Goal: Information Seeking & Learning: Find specific page/section

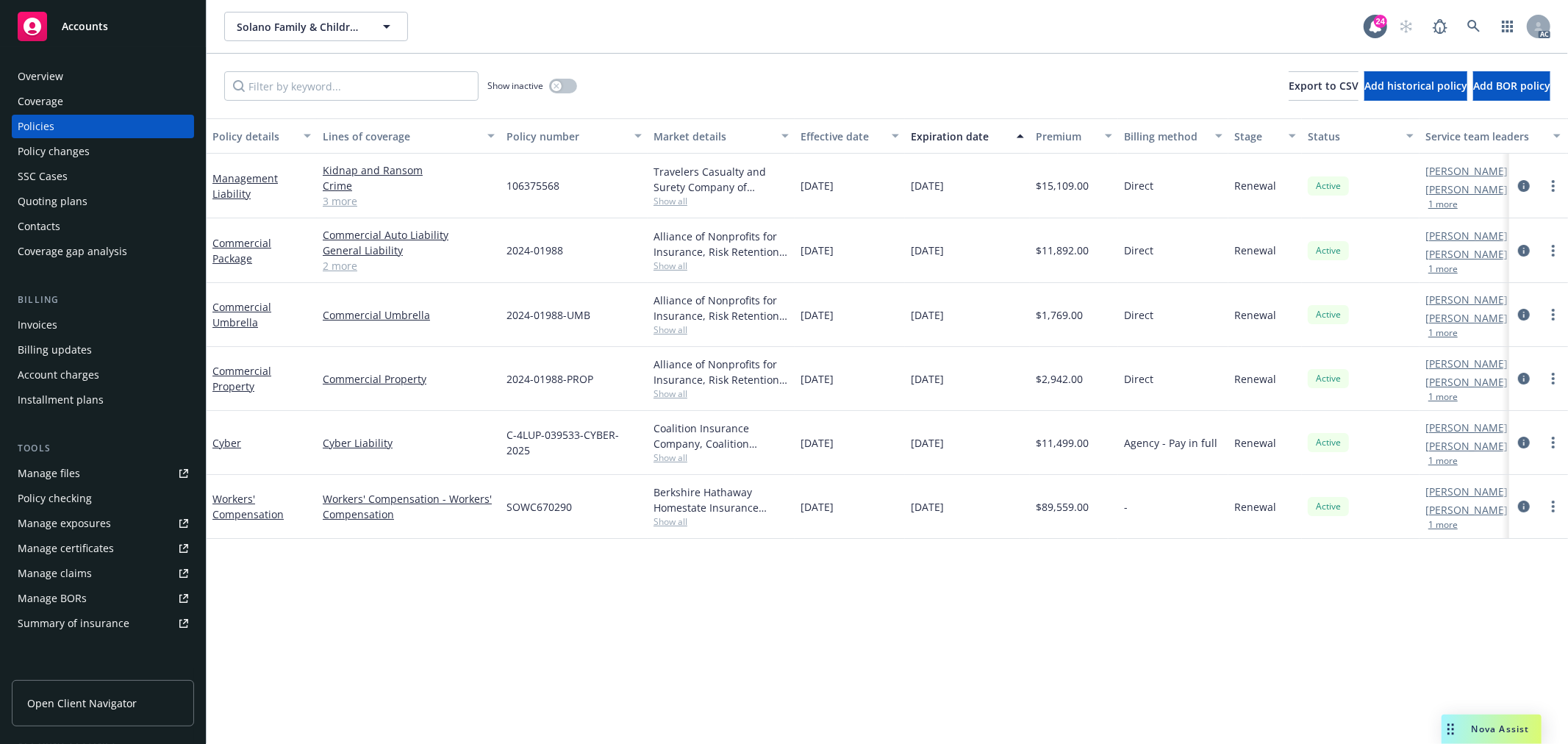
click at [335, 268] on link "2 more" at bounding box center [409, 266] width 172 height 15
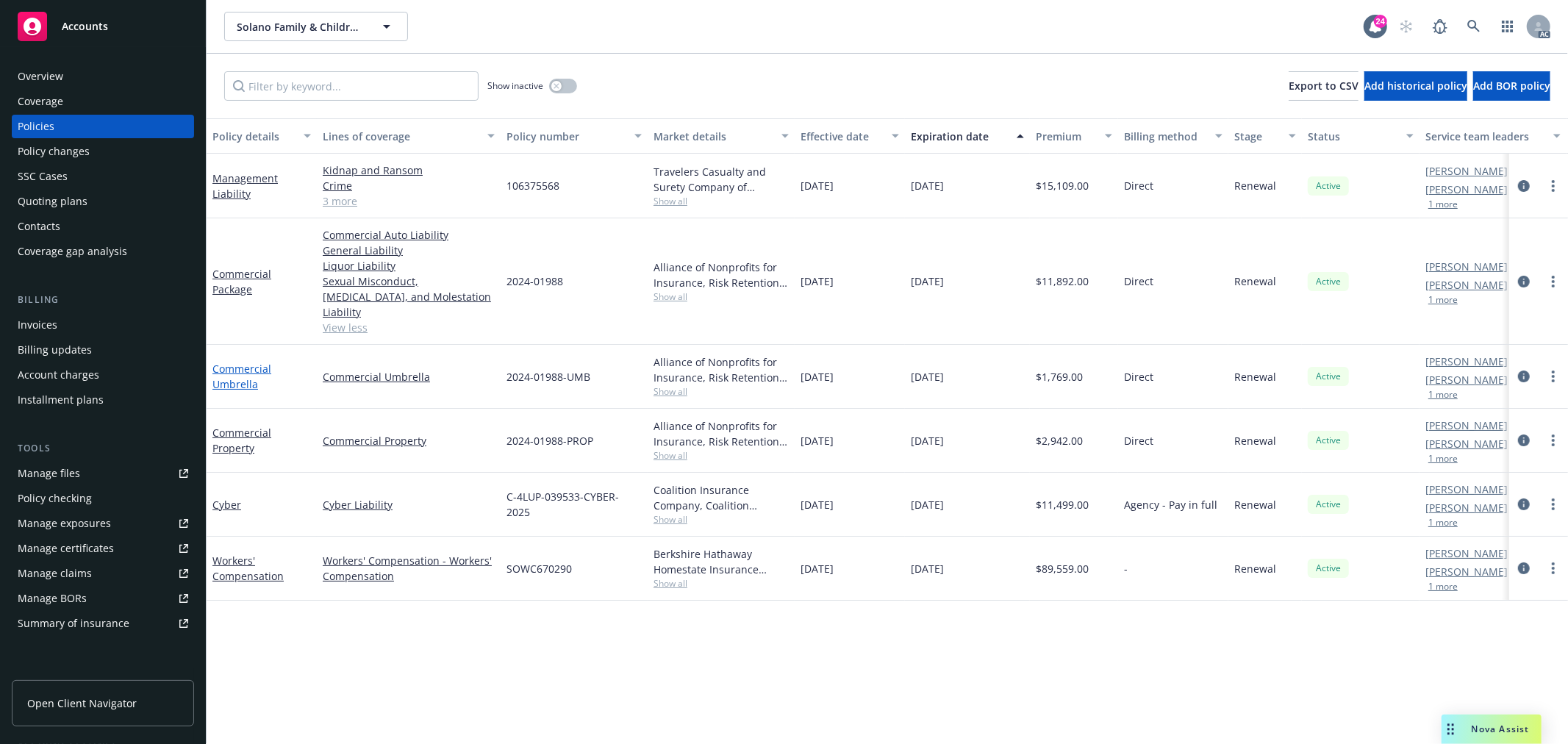
click at [251, 361] on link "Commercial Umbrella" at bounding box center [242, 376] width 59 height 29
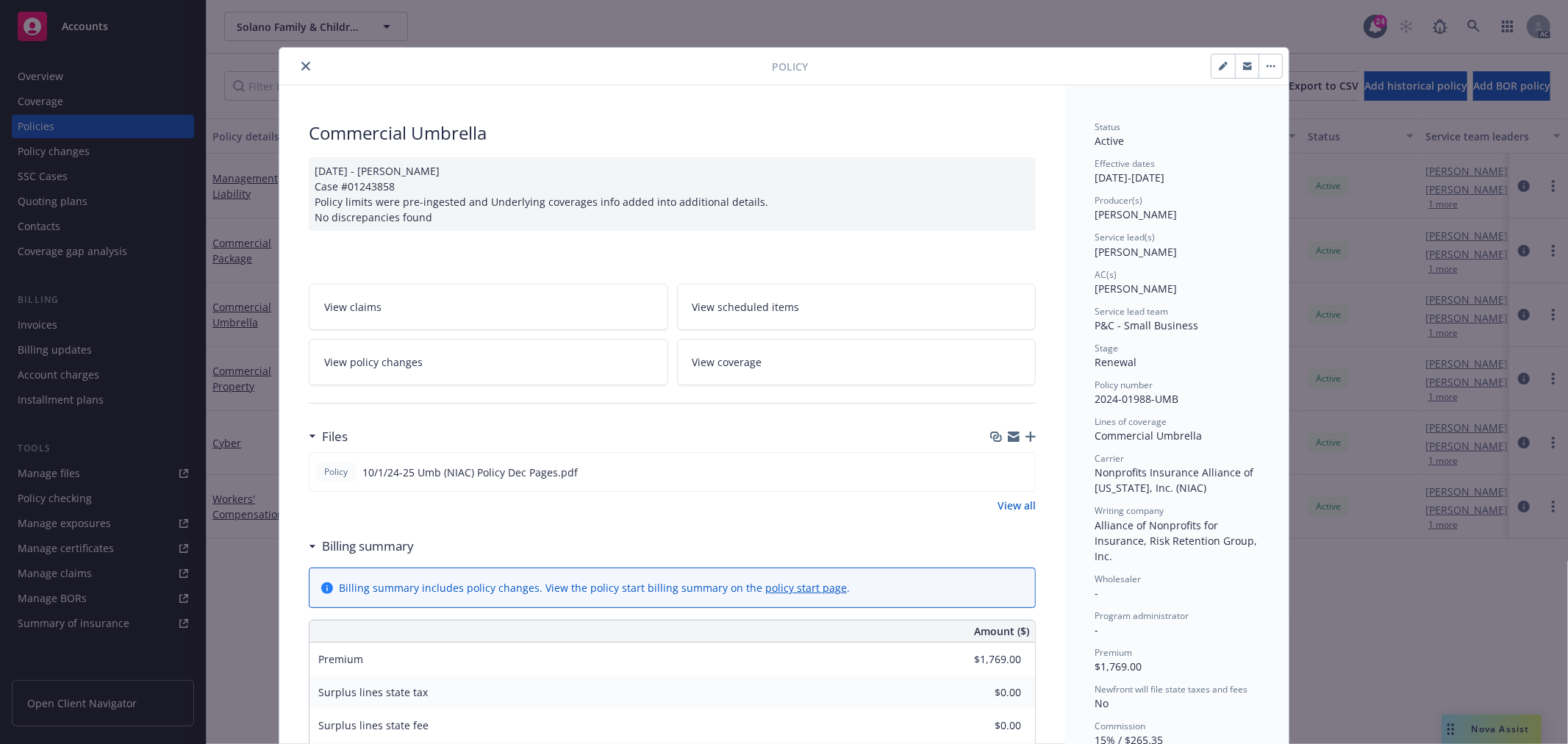
click at [301, 62] on icon "close" at bounding box center [306, 66] width 9 height 9
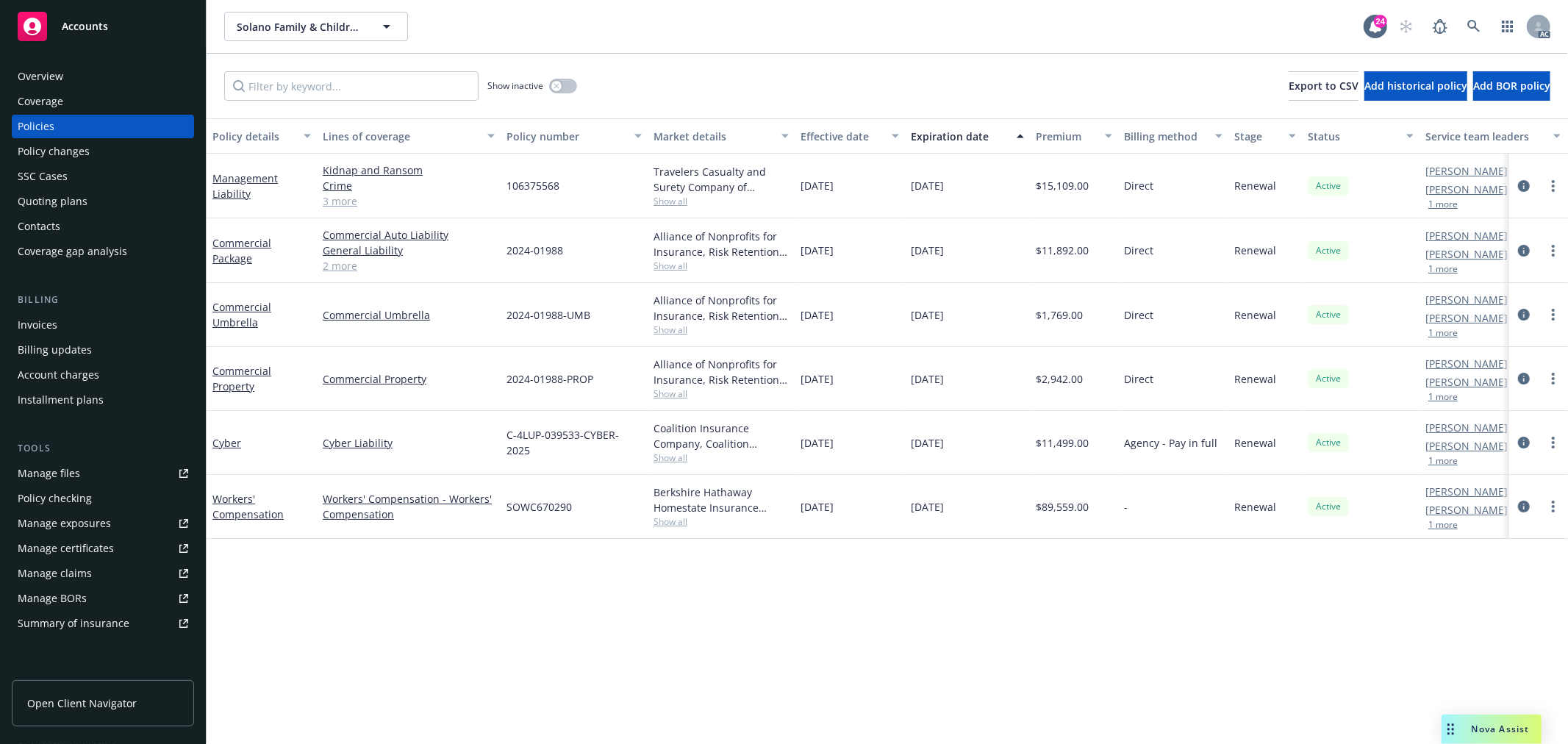
click at [323, 263] on link "2 more" at bounding box center [409, 266] width 172 height 15
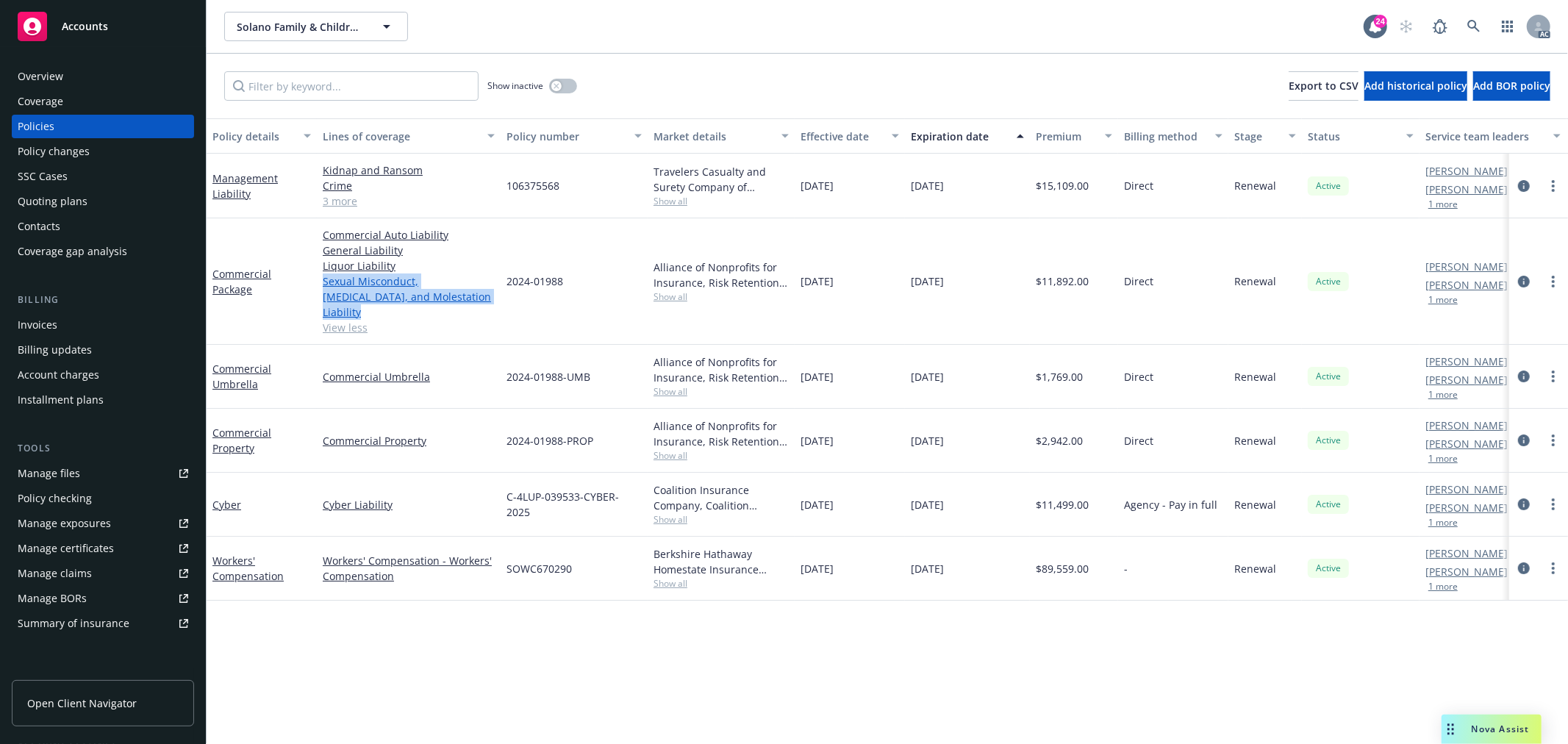
drag, startPoint x: 460, startPoint y: 294, endPoint x: 325, endPoint y: 276, distance: 136.2
click at [325, 276] on link "Sexual Misconduct, [MEDICAL_DATA], and Molestation Liability" at bounding box center [409, 297] width 172 height 46
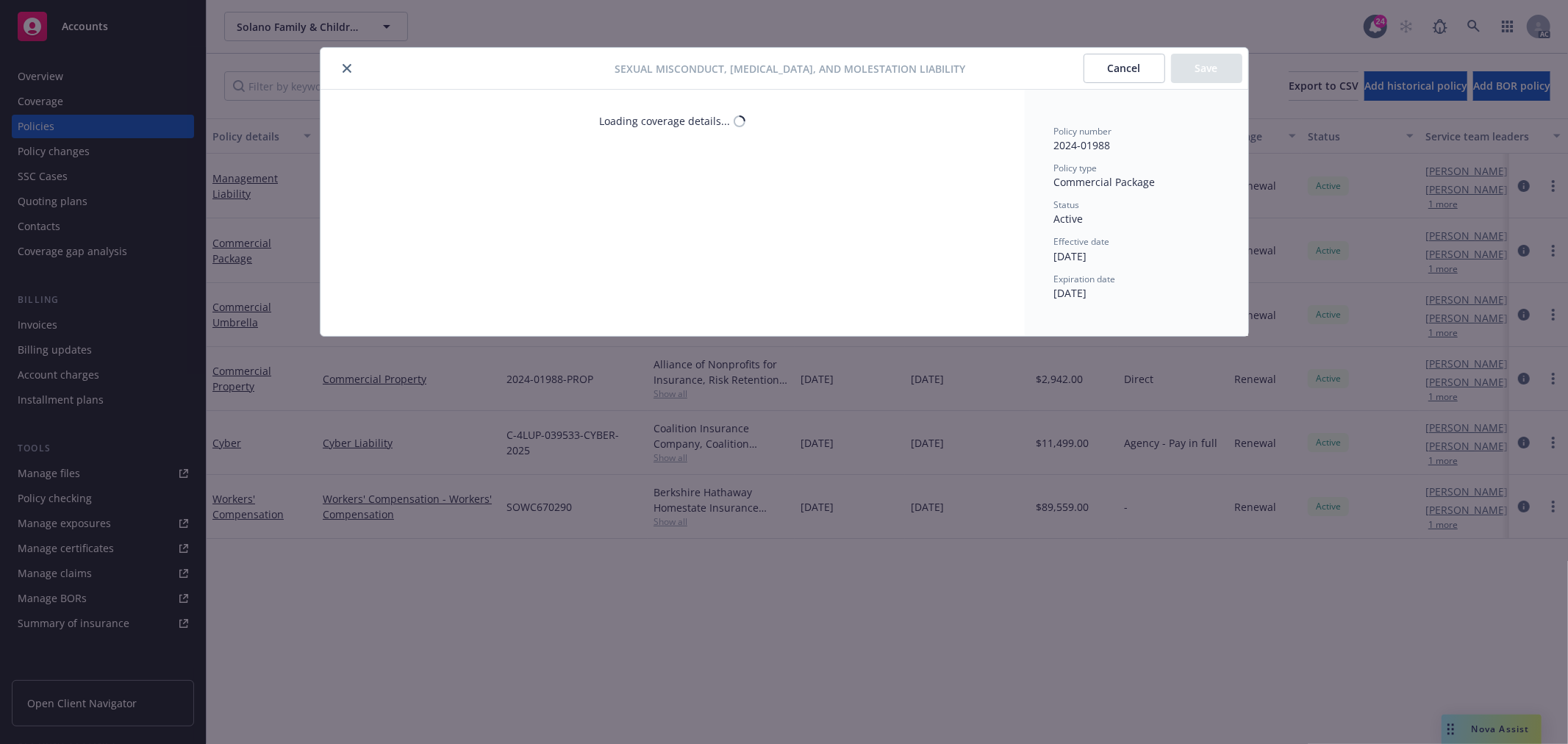
select select "LIMIT"
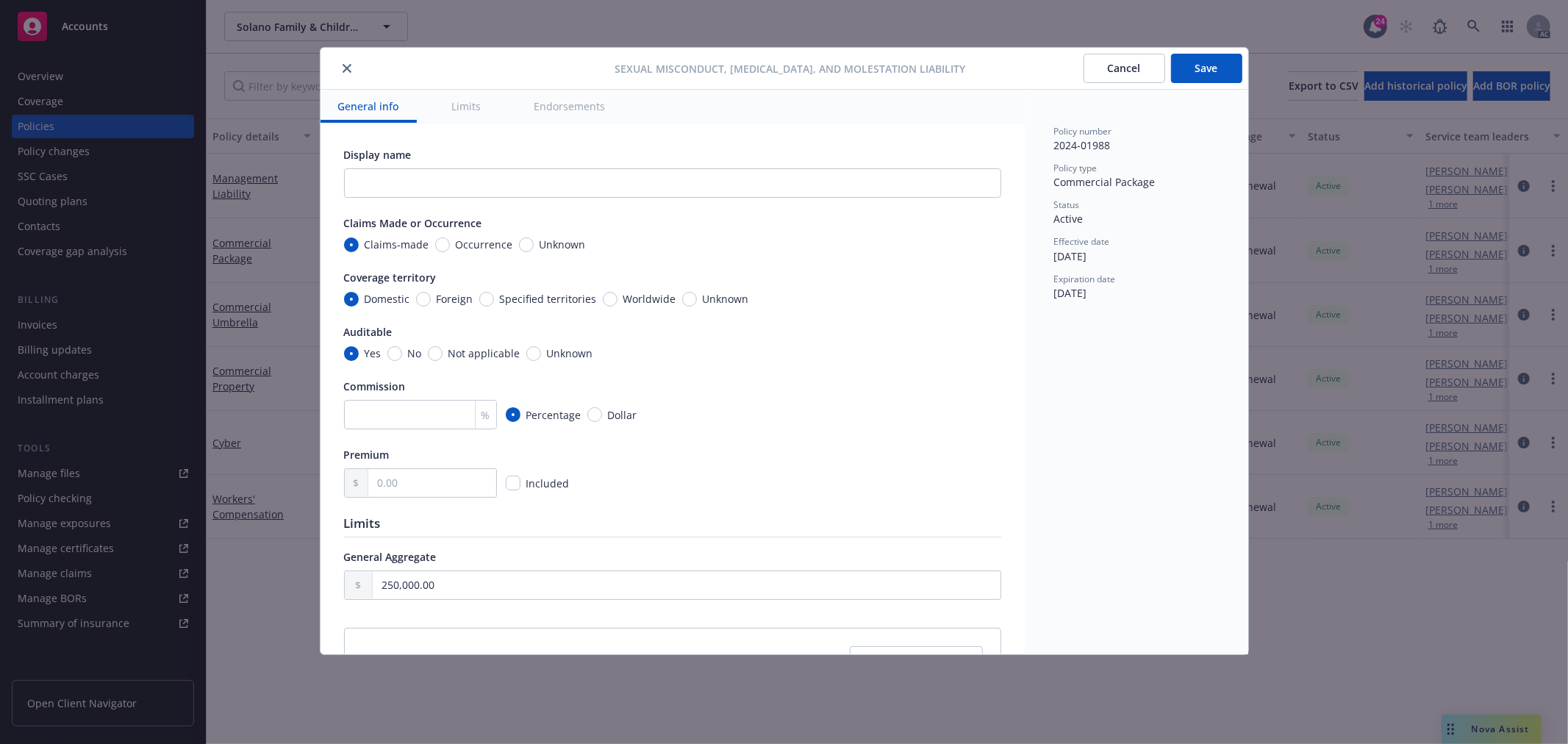
click at [346, 70] on icon "close" at bounding box center [347, 69] width 9 height 9
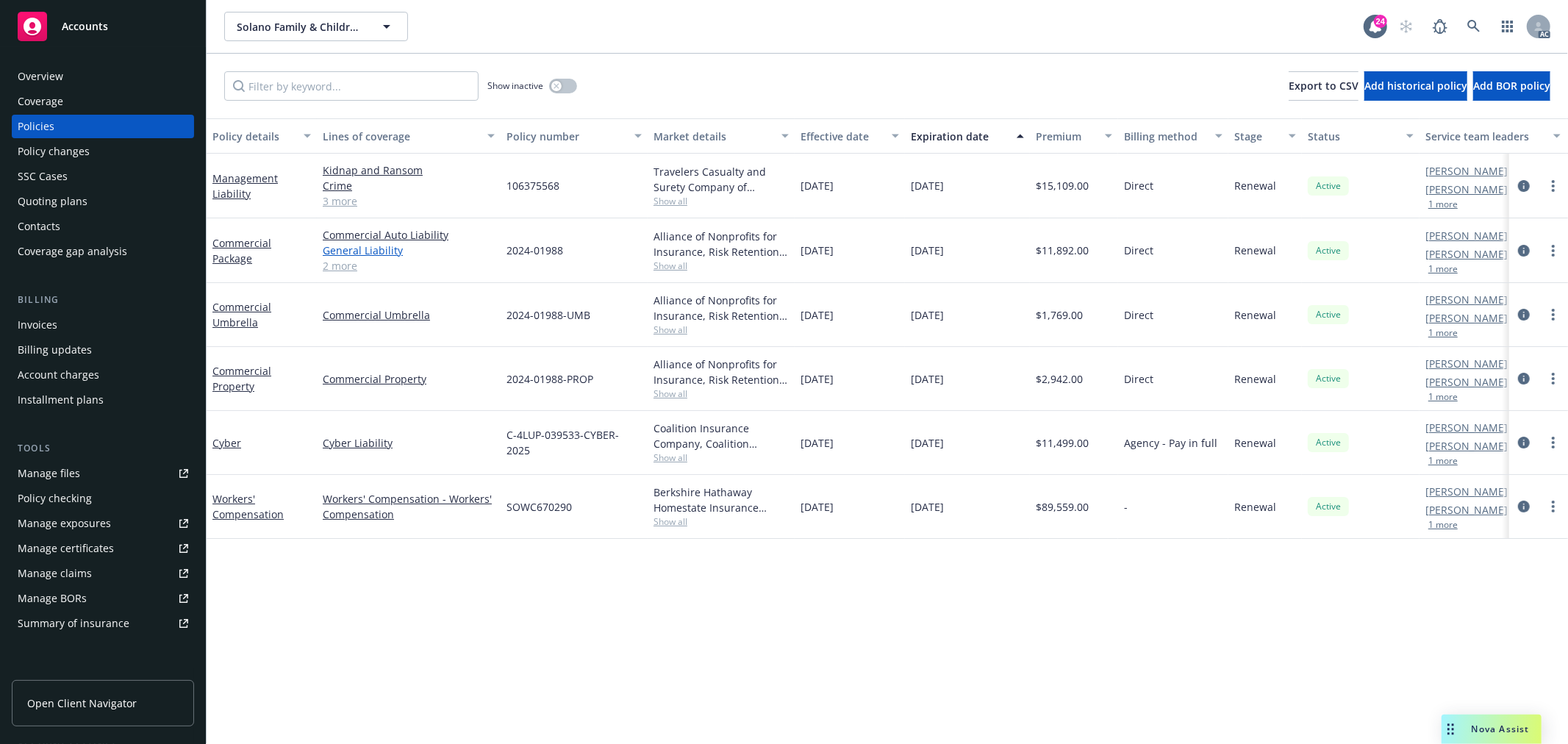
click at [342, 256] on link "General Liability" at bounding box center [409, 251] width 172 height 15
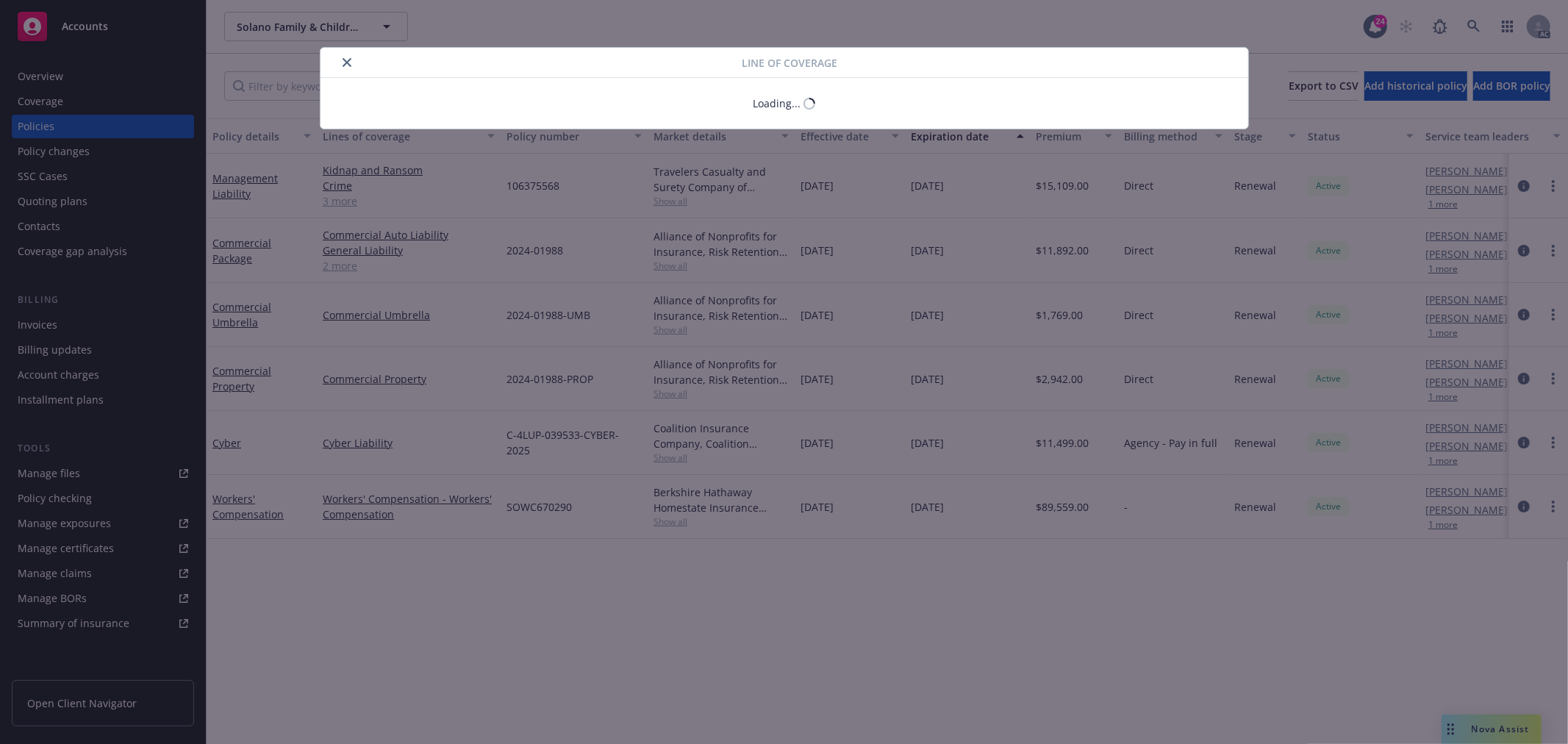
click at [344, 269] on div "Line of coverage Loading..." at bounding box center [784, 372] width 1568 height 744
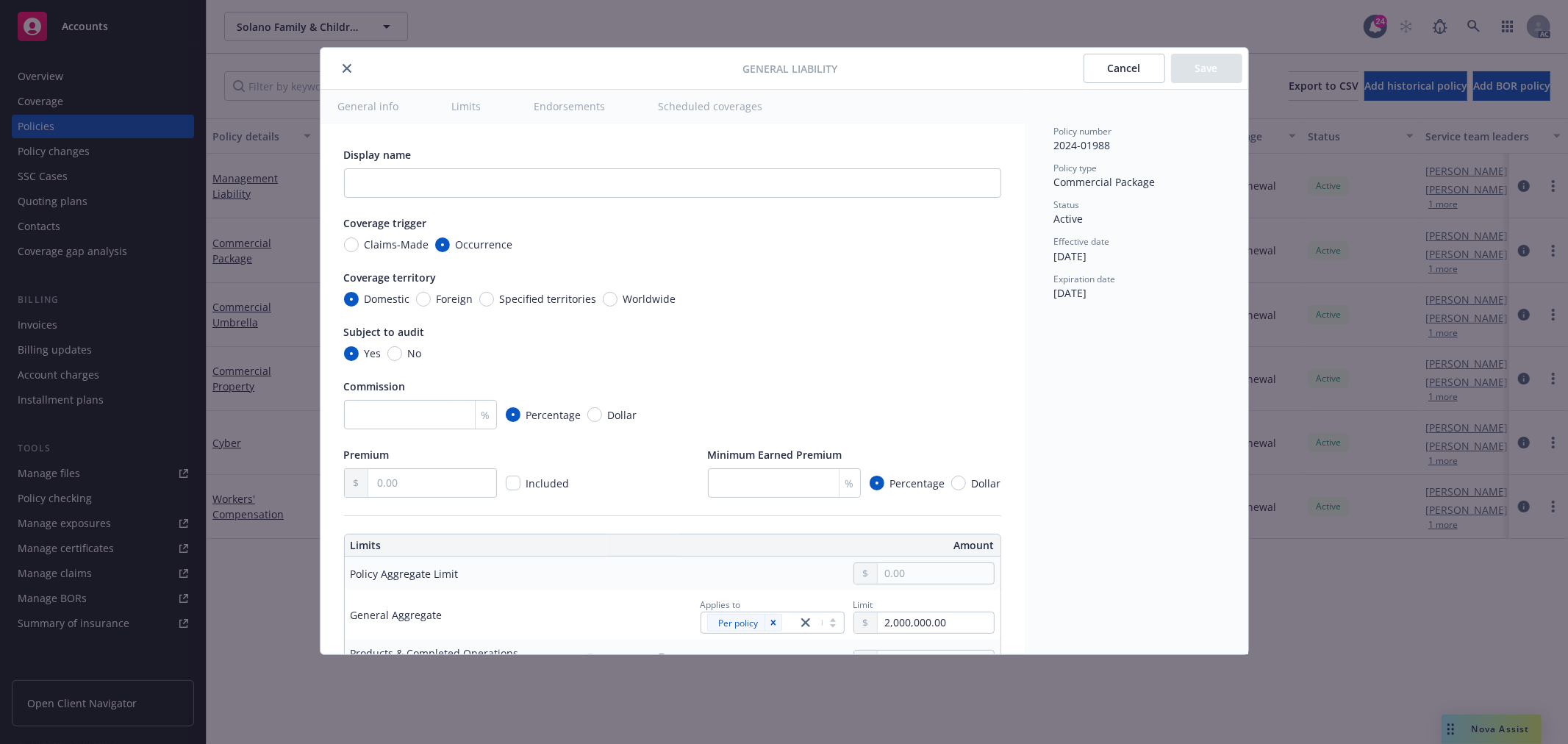
type textarea "x"
click at [347, 66] on icon "close" at bounding box center [347, 69] width 9 height 9
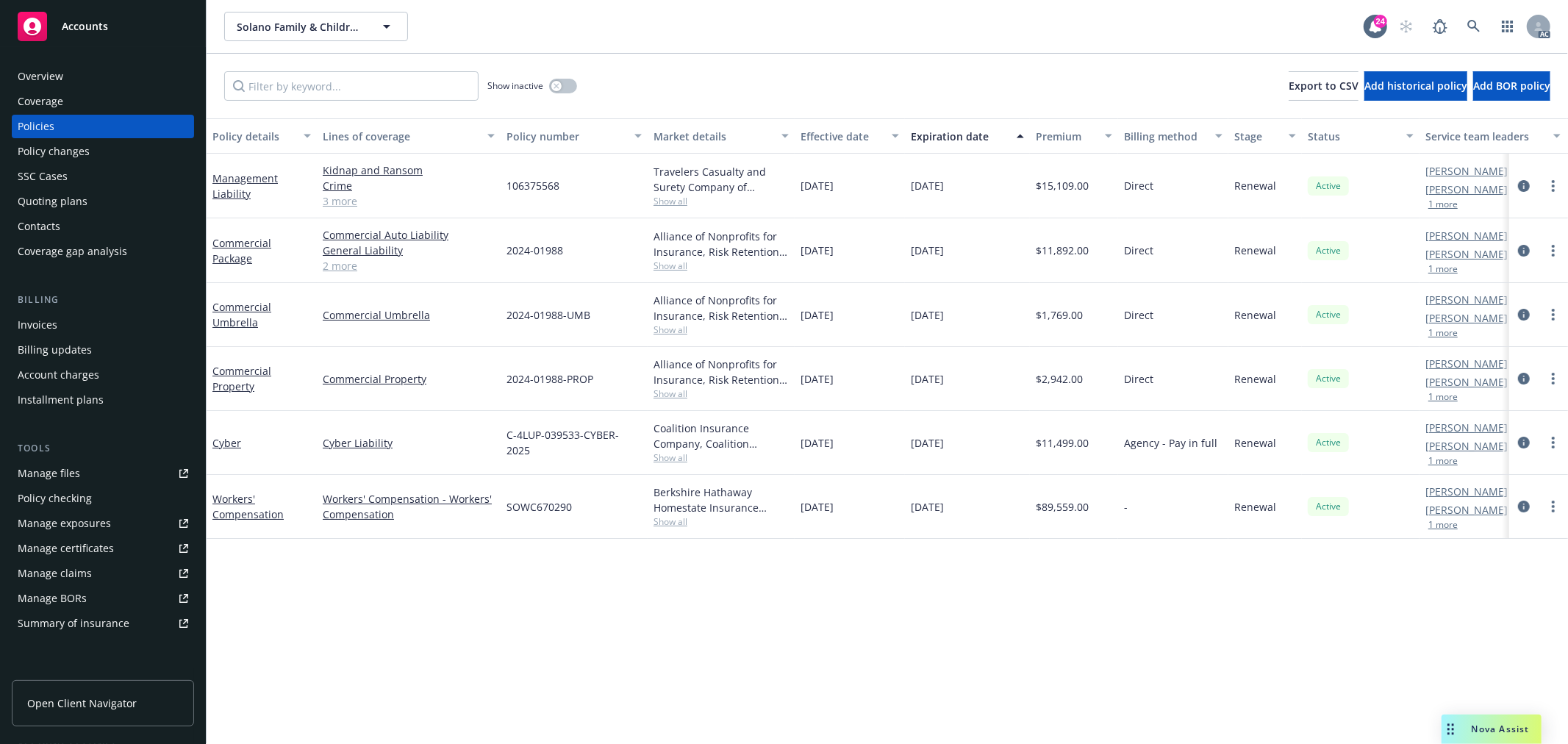
click at [342, 263] on link "2 more" at bounding box center [409, 266] width 172 height 15
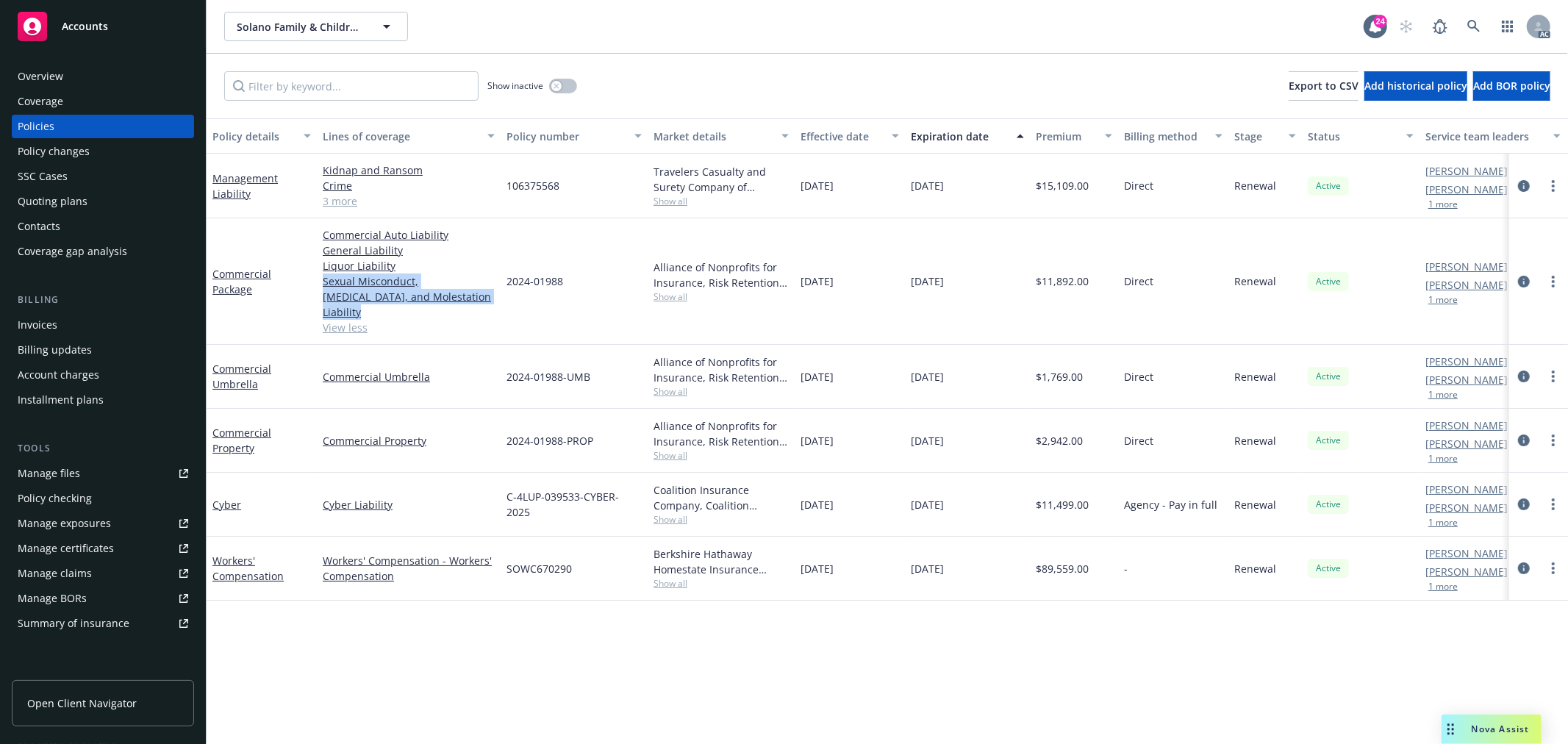
drag, startPoint x: 449, startPoint y: 296, endPoint x: 320, endPoint y: 281, distance: 129.9
click at [320, 281] on div "Commercial Auto Liability General Liability Liquor Liability Sexual Misconduct,…" at bounding box center [409, 281] width 184 height 126
copy link "Sexual Misconduct, [MEDICAL_DATA], and Molestation Liability"
